Goal: Task Accomplishment & Management: Complete application form

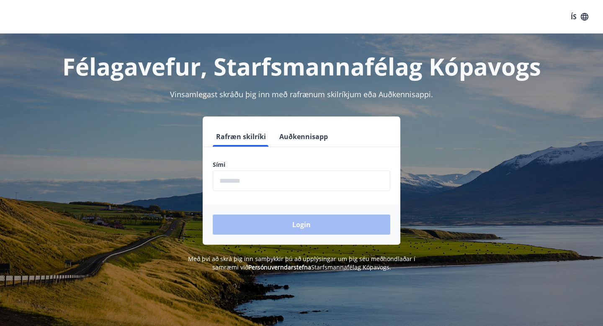
click at [225, 189] on input "phone" at bounding box center [301, 180] width 177 height 21
type input "********"
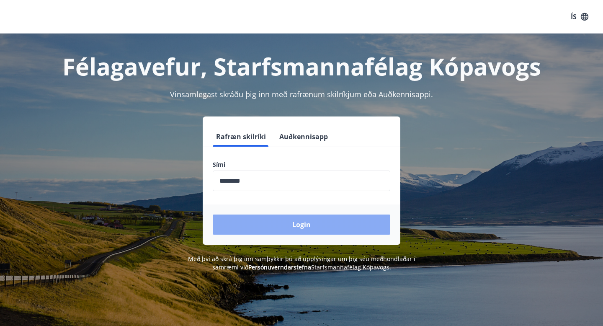
click at [253, 220] on button "Login" at bounding box center [301, 224] width 177 height 20
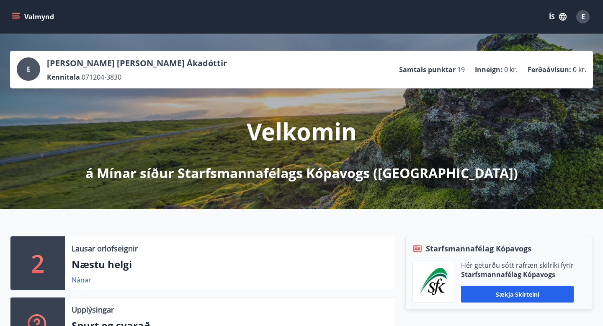
click at [20, 13] on button "Valmynd" at bounding box center [33, 16] width 47 height 15
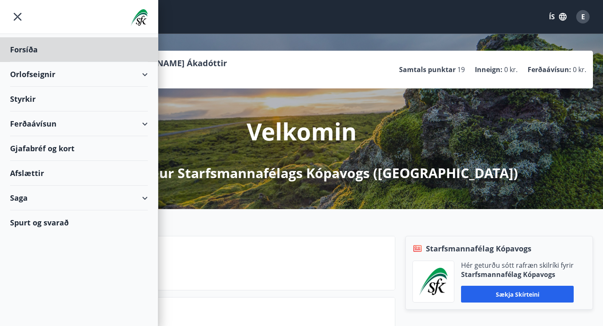
click at [31, 96] on div "Styrkir" at bounding box center [79, 99] width 138 height 25
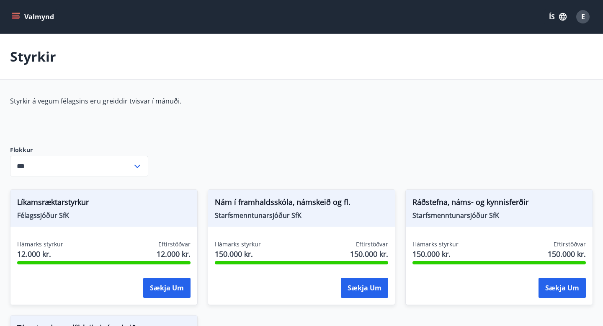
type input "***"
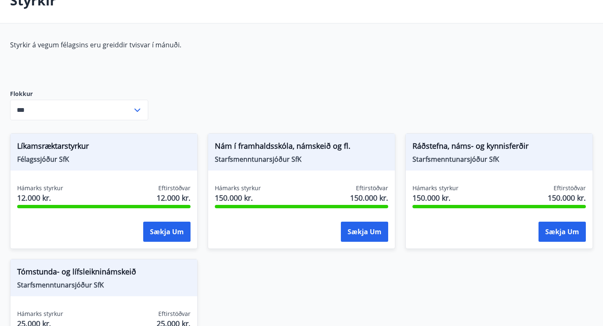
scroll to position [58, 0]
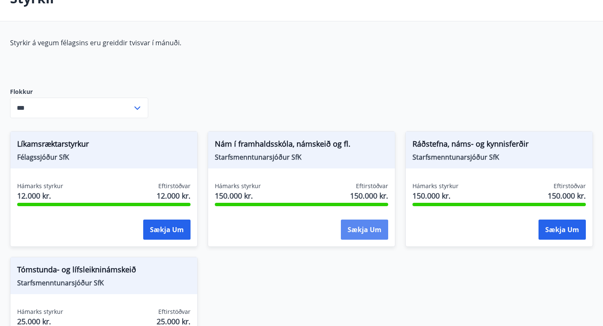
click at [360, 233] on button "Sækja um" at bounding box center [364, 229] width 47 height 20
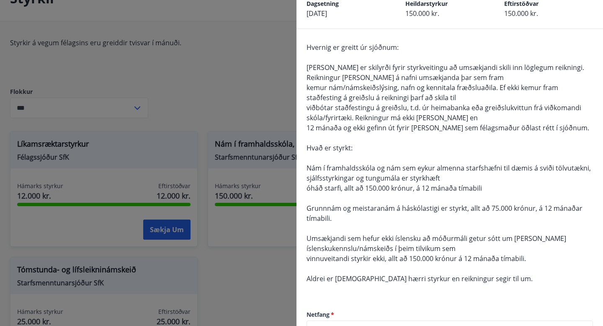
scroll to position [49, 0]
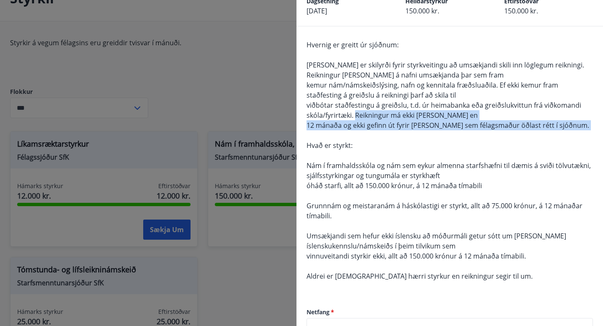
drag, startPoint x: 356, startPoint y: 113, endPoint x: 424, endPoint y: 133, distance: 71.1
click at [425, 133] on div "Hvernig er greitt úr sjóðnum: [PERSON_NAME] er skilyrði fyrir styrkveitingu að …" at bounding box center [449, 165] width 286 height 251
click at [432, 133] on div "Hvernig er greitt úr sjóðnum: [PERSON_NAME] er skilyrði fyrir styrkveitingu að …" at bounding box center [449, 165] width 286 height 251
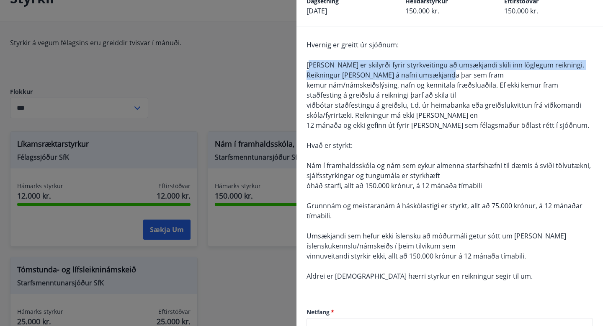
drag, startPoint x: 309, startPoint y: 65, endPoint x: 435, endPoint y: 74, distance: 126.7
click at [435, 74] on div "Hvernig er greitt úr sjóðnum: [PERSON_NAME] er skilyrði fyrir styrkveitingu að …" at bounding box center [449, 165] width 286 height 251
click at [440, 75] on div "Hvernig er greitt úr sjóðnum: [PERSON_NAME] er skilyrði fyrir styrkveitingu að …" at bounding box center [449, 165] width 286 height 251
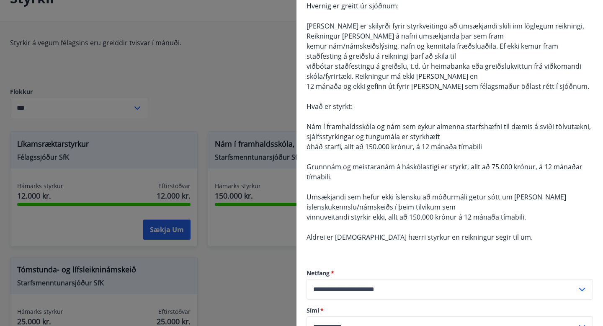
scroll to position [81, 0]
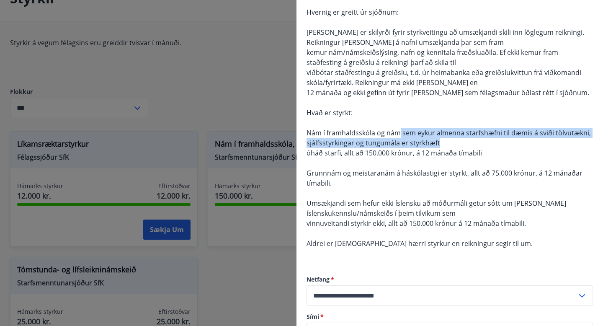
drag, startPoint x: 397, startPoint y: 134, endPoint x: 442, endPoint y: 142, distance: 46.3
click at [442, 142] on div "Hvernig er greitt úr sjóðnum: [PERSON_NAME] er skilyrði fyrir styrkveitingu að …" at bounding box center [449, 132] width 286 height 251
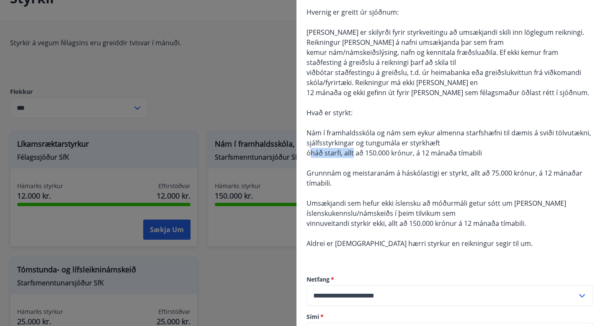
drag, startPoint x: 311, startPoint y: 154, endPoint x: 355, endPoint y: 157, distance: 44.5
click at [355, 157] on div "Hvernig er greitt úr sjóðnum: [PERSON_NAME] er skilyrði fyrir styrkveitingu að …" at bounding box center [449, 132] width 286 height 251
click at [357, 157] on span "óháð starfi, allt að 150.000 krónur, á 12 mánaða tímabili" at bounding box center [393, 152] width 175 height 9
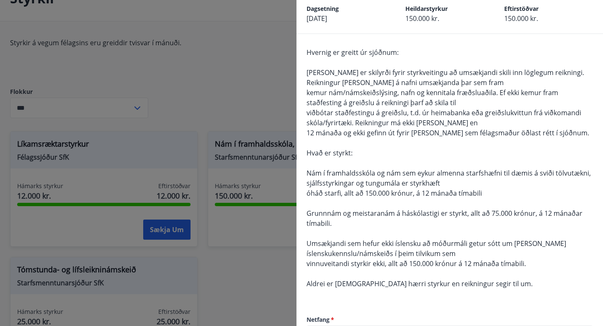
scroll to position [43, 0]
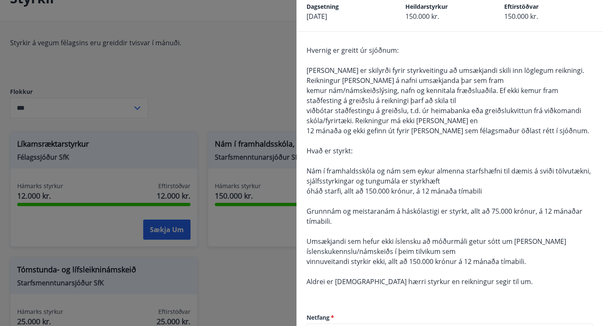
click at [257, 86] on div at bounding box center [301, 163] width 603 height 326
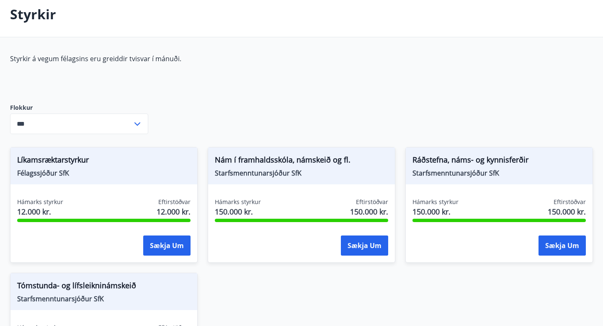
scroll to position [0, 0]
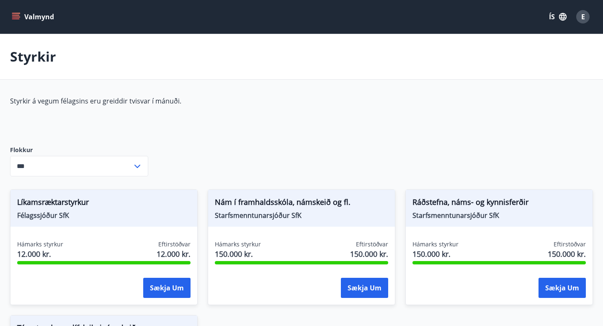
drag, startPoint x: 8, startPoint y: 101, endPoint x: 97, endPoint y: 112, distance: 89.3
click at [97, 112] on div "Styrkir á vegum félagsins eru greiddir tvisvar í mánuði. Flokkur *** ​ Líkamsræ…" at bounding box center [301, 268] width 603 height 344
click at [111, 72] on div "Styrkir" at bounding box center [301, 57] width 603 height 46
click at [23, 18] on button "Valmynd" at bounding box center [33, 16] width 47 height 15
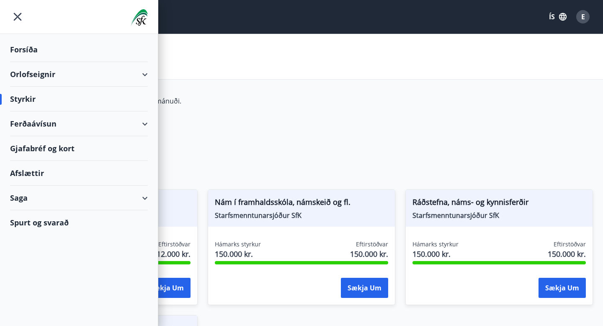
click at [103, 100] on div "Styrkir" at bounding box center [79, 99] width 138 height 25
click at [36, 97] on div "Styrkir" at bounding box center [79, 99] width 138 height 25
click at [186, 97] on p "Styrkir á vegum félagsins eru greiddir tvisvar í mánuði." at bounding box center [207, 100] width 395 height 9
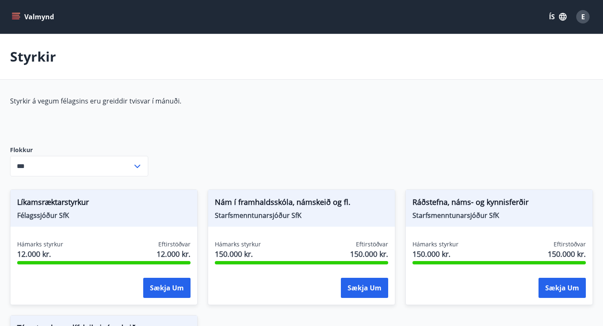
click at [18, 28] on div "Valmynd ÍS E" at bounding box center [301, 16] width 603 height 33
click at [18, 17] on icon "menu" at bounding box center [16, 16] width 9 height 1
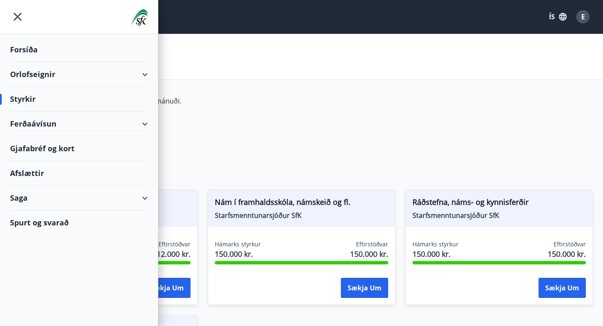
click at [36, 53] on div "Forsíða" at bounding box center [79, 49] width 138 height 25
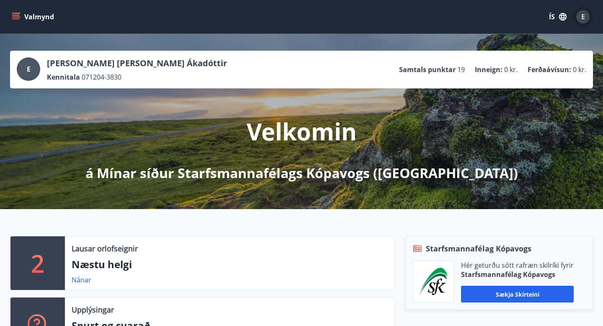
click at [580, 18] on div "E" at bounding box center [582, 16] width 13 height 13
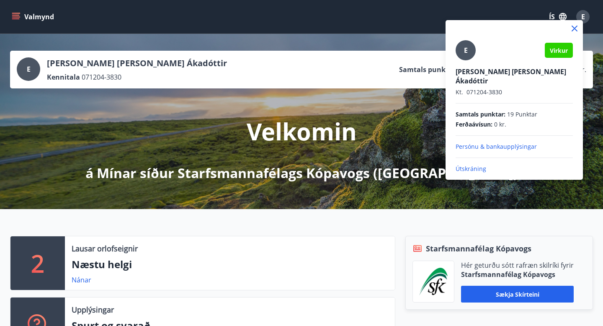
click at [23, 23] on div at bounding box center [301, 163] width 603 height 326
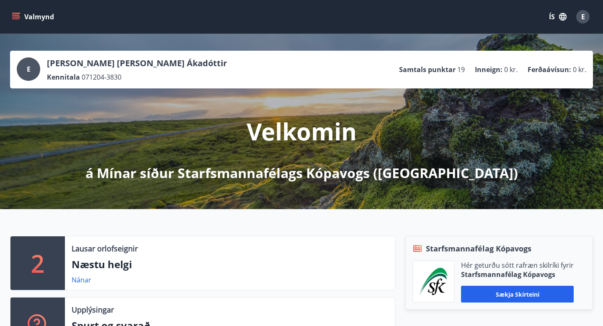
click at [16, 19] on icon "menu" at bounding box center [16, 18] width 8 height 1
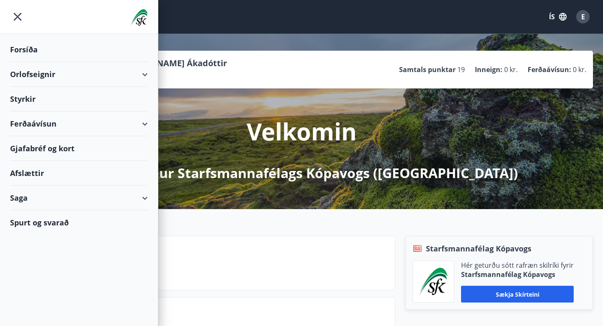
click at [45, 206] on div "Saga" at bounding box center [79, 197] width 138 height 25
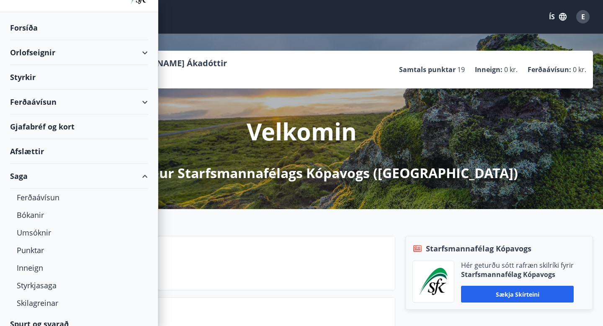
scroll to position [32, 0]
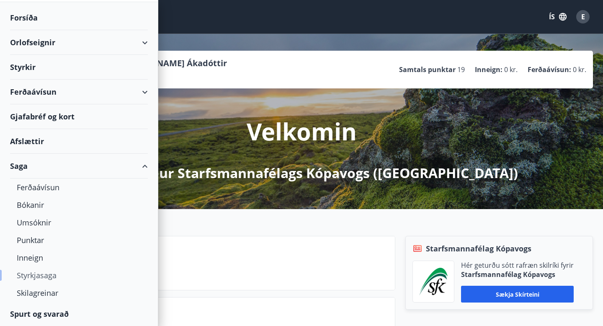
click at [38, 274] on div "Styrkjasaga" at bounding box center [79, 275] width 124 height 18
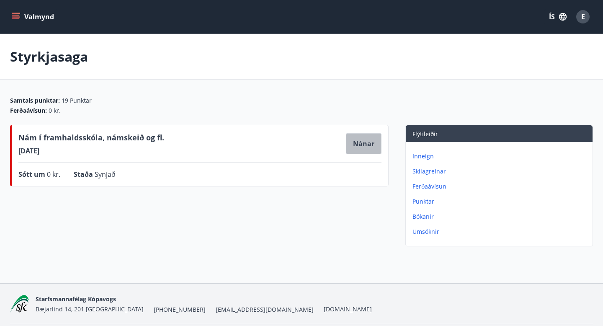
click at [365, 137] on button "Nánar" at bounding box center [364, 143] width 36 height 21
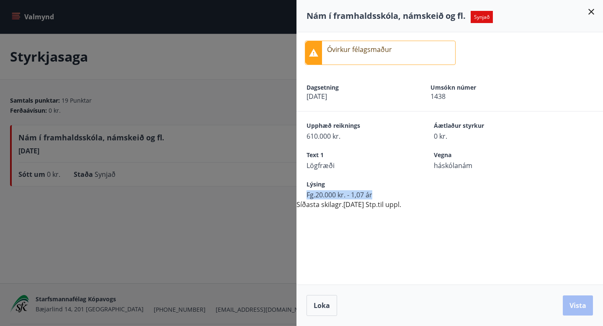
drag, startPoint x: 305, startPoint y: 196, endPoint x: 394, endPoint y: 192, distance: 89.7
click at [398, 194] on div "Lýsing Fg.20.000 kr. - 1,07 ár" at bounding box center [449, 184] width 306 height 29
click at [586, 16] on icon at bounding box center [591, 12] width 10 height 10
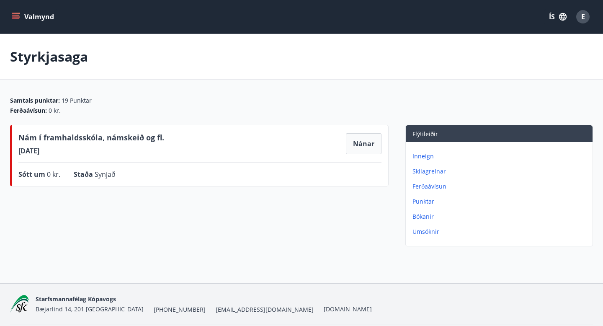
click at [18, 21] on button "Valmynd" at bounding box center [33, 16] width 47 height 15
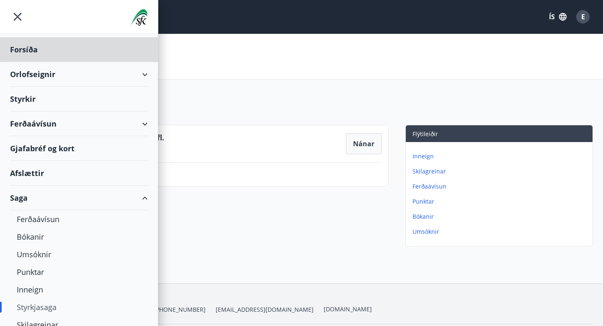
click at [28, 98] on div "Styrkir" at bounding box center [79, 99] width 138 height 25
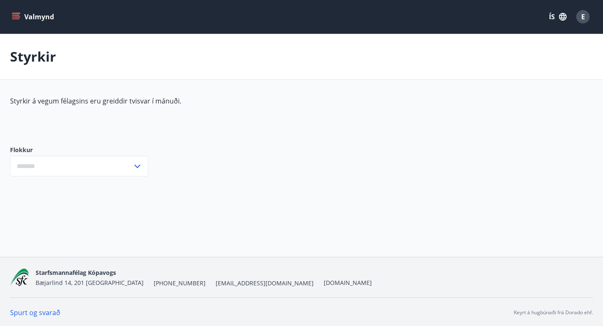
type input "***"
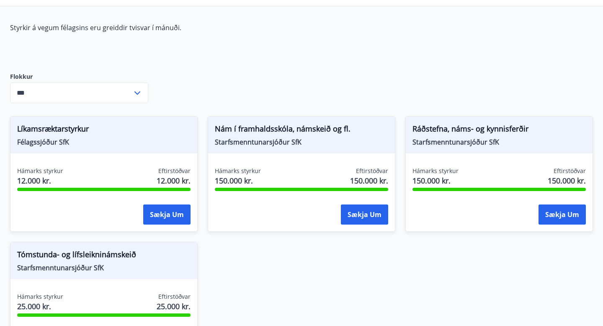
scroll to position [70, 0]
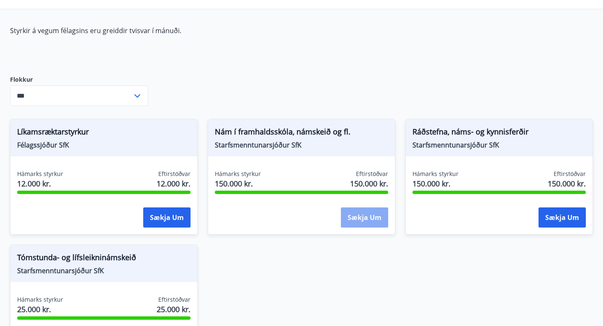
click at [356, 219] on button "Sækja um" at bounding box center [364, 217] width 47 height 20
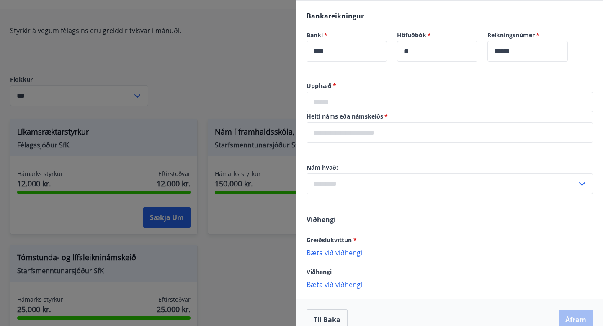
scroll to position [439, 0]
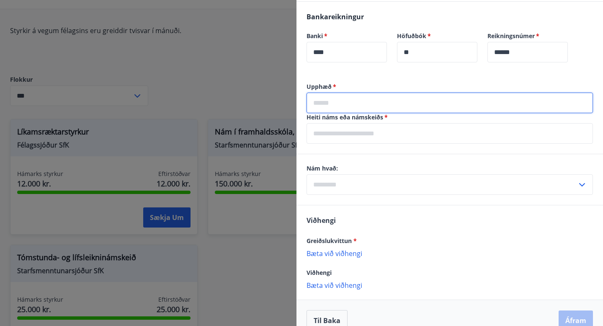
click at [339, 108] on input "text" at bounding box center [449, 103] width 286 height 21
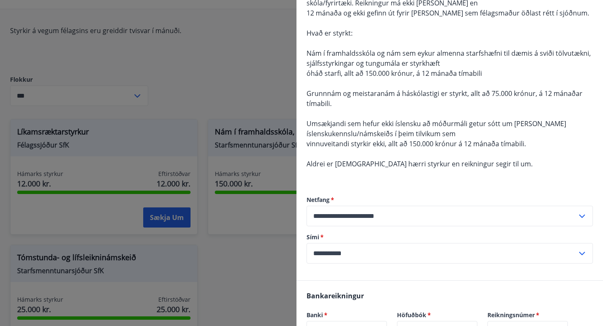
scroll to position [163, 0]
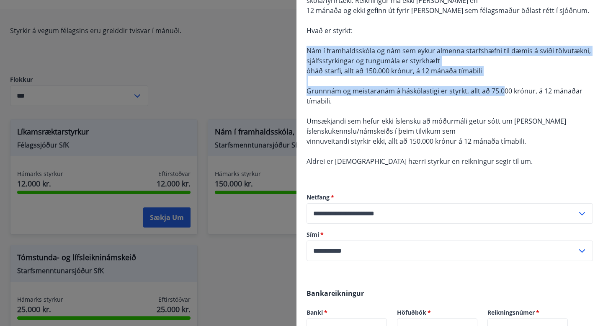
drag, startPoint x: 301, startPoint y: 53, endPoint x: 502, endPoint y: 94, distance: 204.7
click at [502, 94] on div "Hvernig er greitt úr sjóðnum: [PERSON_NAME] er skilyrði fyrir styrkveitingu að …" at bounding box center [449, 95] width 306 height 366
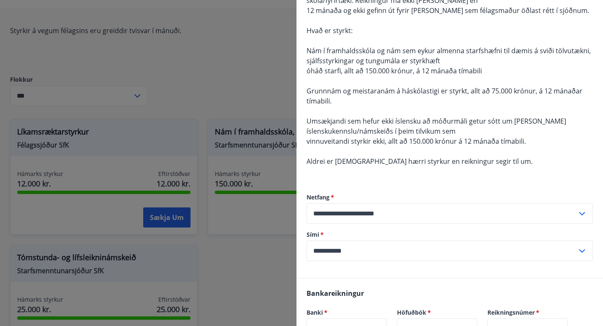
click at [478, 77] on div "Hvernig er greitt úr sjóðnum: [PERSON_NAME] er skilyrði fyrir styrkveitingu að …" at bounding box center [449, 50] width 286 height 251
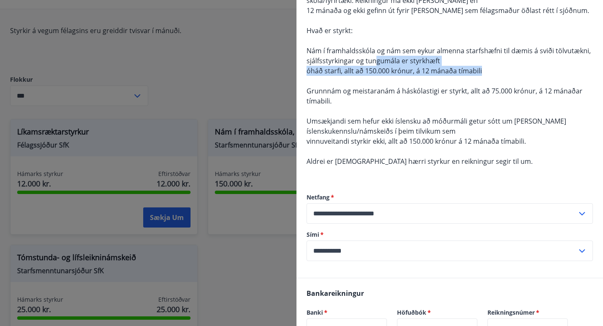
drag, startPoint x: 482, startPoint y: 73, endPoint x: 373, endPoint y: 62, distance: 109.0
click at [373, 62] on div "Hvernig er greitt úr sjóðnum: [PERSON_NAME] er skilyrði fyrir styrkveitingu að …" at bounding box center [449, 50] width 286 height 251
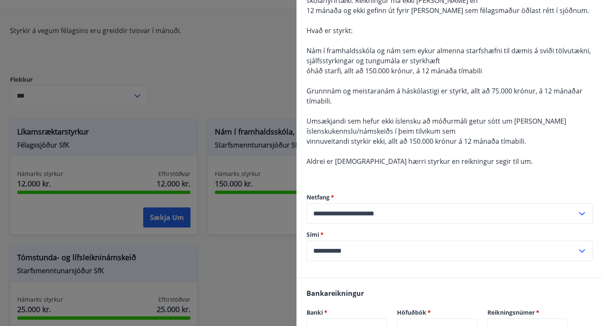
click at [313, 70] on span "óháð starfi, allt að 150.000 krónur, á 12 mánaða tímabili" at bounding box center [393, 70] width 175 height 9
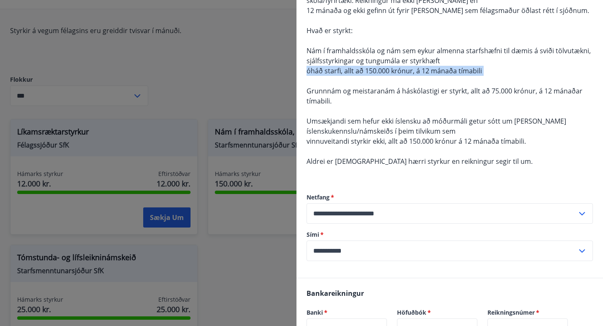
drag, startPoint x: 304, startPoint y: 72, endPoint x: 533, endPoint y: 81, distance: 229.5
click at [533, 81] on div "Hvernig er greitt úr sjóðnum: [PERSON_NAME] er skilyrði fyrir styrkveitingu að …" at bounding box center [449, 95] width 306 height 366
click at [527, 80] on div "Hvernig er greitt úr sjóðnum: [PERSON_NAME] er skilyrði fyrir styrkveitingu að …" at bounding box center [449, 50] width 286 height 251
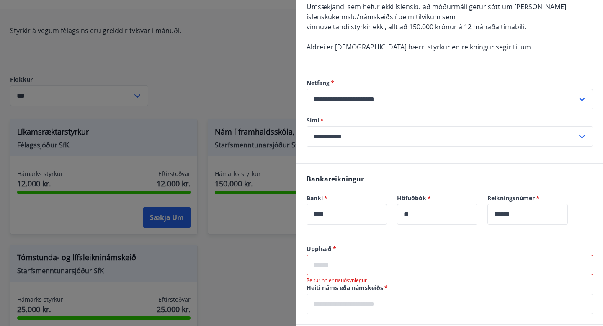
scroll to position [284, 0]
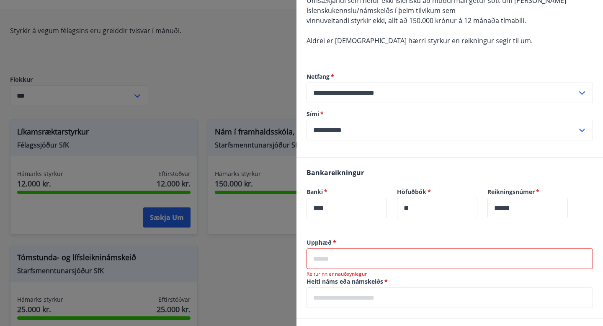
click at [322, 262] on input "text" at bounding box center [449, 258] width 286 height 21
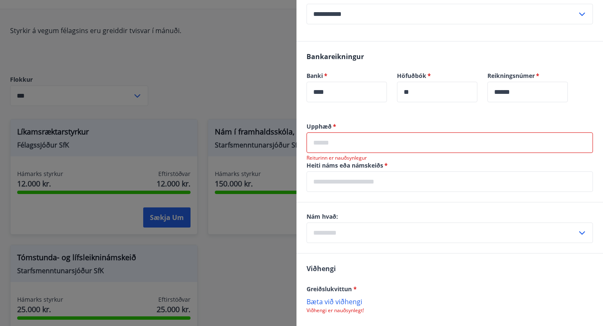
scroll to position [403, 0]
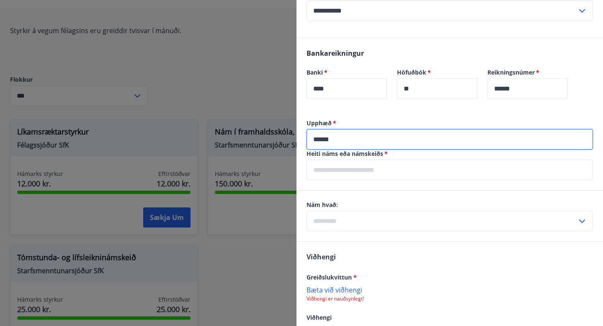
click at [324, 137] on input "******" at bounding box center [449, 139] width 286 height 21
type input "*******"
click at [326, 175] on input "text" at bounding box center [449, 169] width 286 height 21
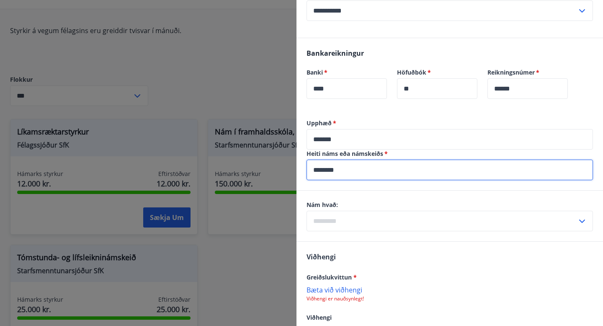
click at [312, 171] on input "********" at bounding box center [449, 169] width 286 height 21
type input "**********"
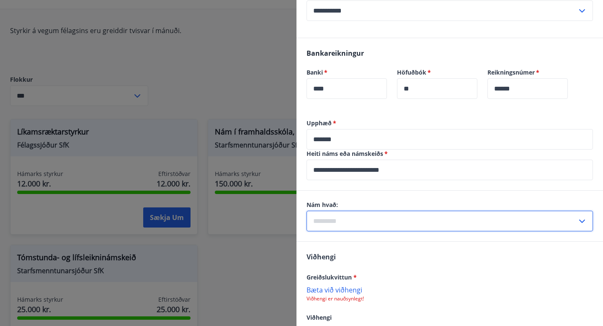
click at [332, 226] on input "text" at bounding box center [441, 221] width 270 height 21
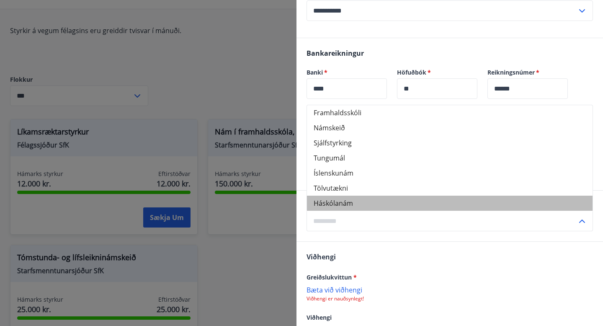
click at [333, 203] on li "Háskólanám" at bounding box center [449, 202] width 285 height 15
type input "**********"
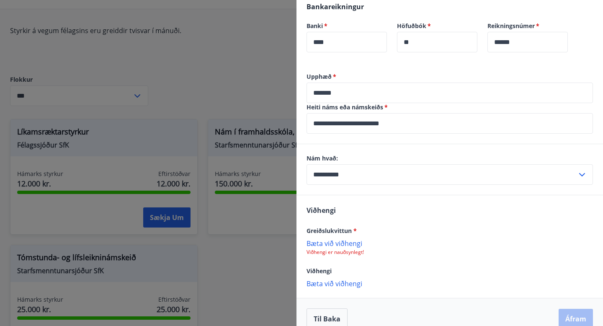
scroll to position [463, 0]
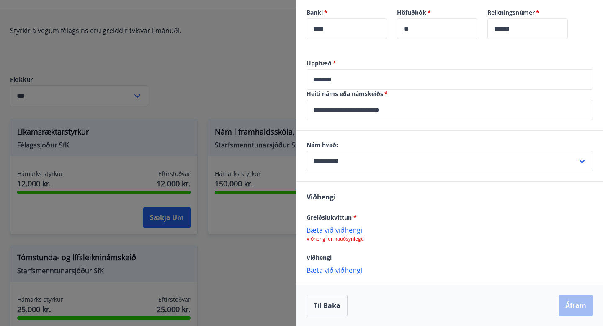
click at [329, 230] on p "Bæta við viðhengi" at bounding box center [449, 229] width 286 height 8
click at [585, 232] on icon at bounding box center [584, 234] width 10 height 10
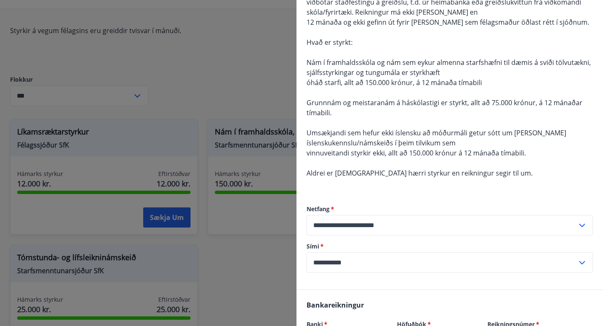
scroll to position [0, 0]
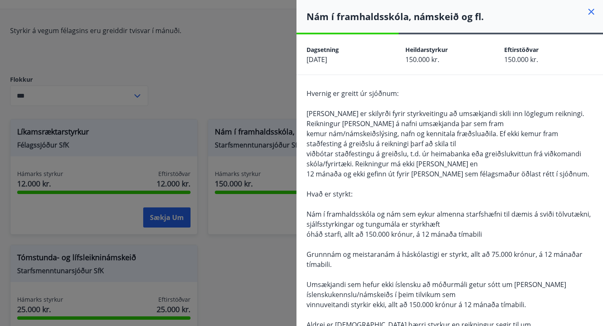
click at [592, 7] on icon at bounding box center [591, 12] width 10 height 10
